Goal: Find specific page/section

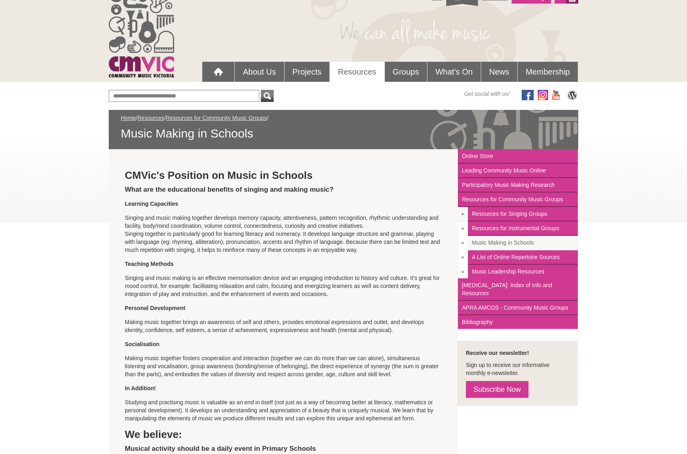
scroll to position [18, 0]
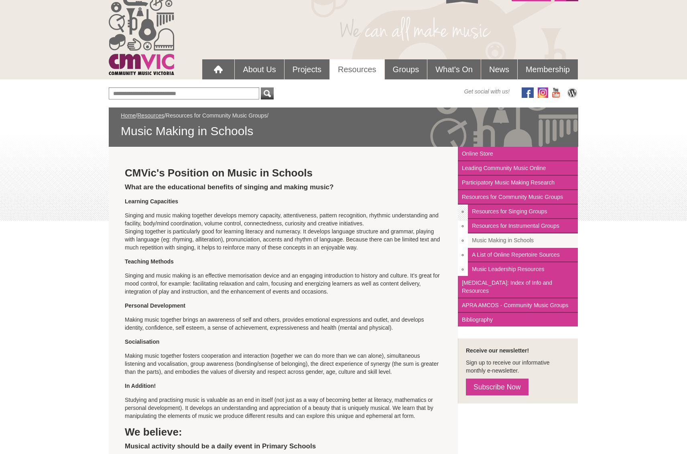
click at [215, 115] on link "Resources for Community Music Groups" at bounding box center [216, 115] width 101 height 6
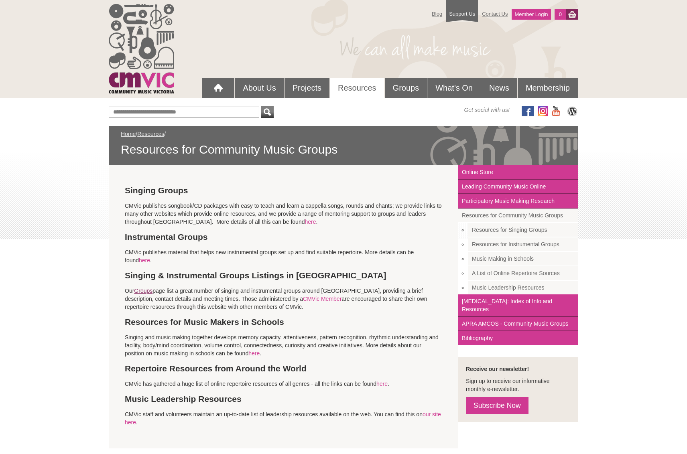
click at [146, 290] on link "Groups" at bounding box center [143, 291] width 18 height 6
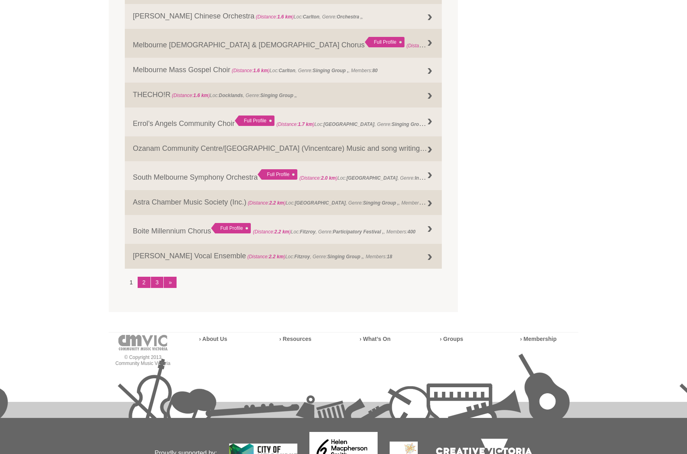
scroll to position [934, 0]
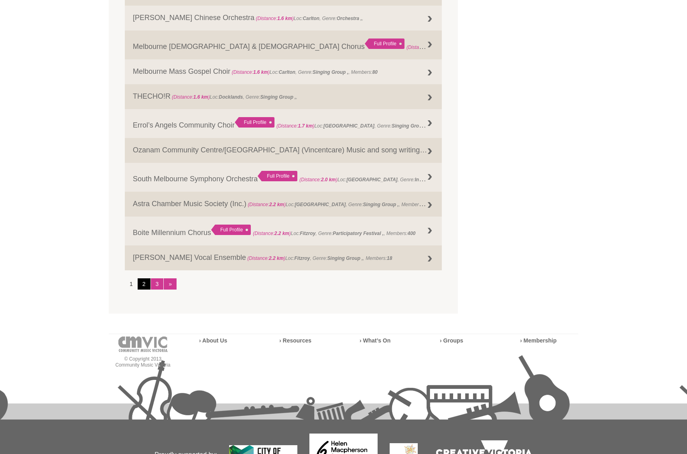
click at [142, 285] on link "2" at bounding box center [144, 283] width 13 height 11
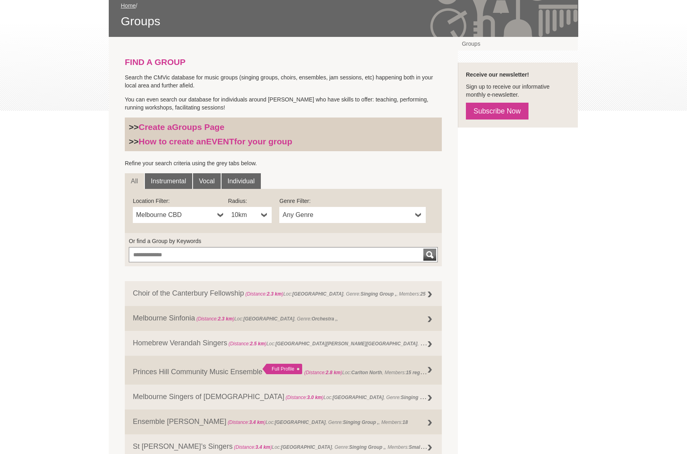
scroll to position [129, 0]
